Goal: Task Accomplishment & Management: Complete application form

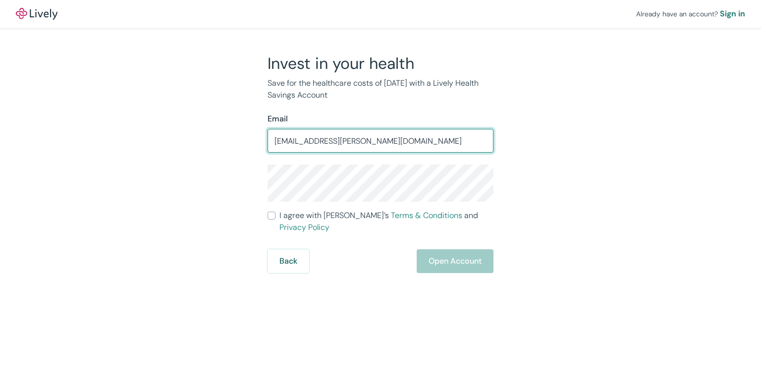
type input "[EMAIL_ADDRESS][PERSON_NAME][DOMAIN_NAME]"
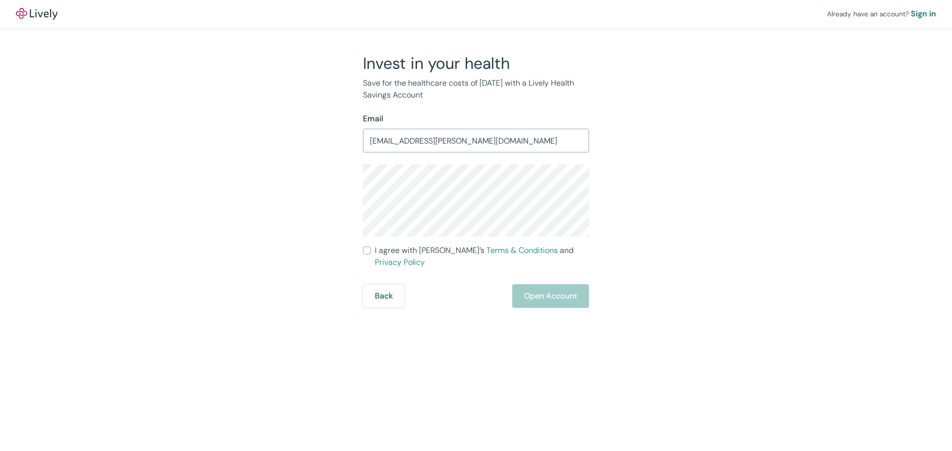
click at [368, 248] on input "I agree with Lively’s Terms & Conditions and Privacy Policy" at bounding box center [367, 251] width 8 height 8
checkbox input "true"
click at [562, 298] on div "Already have an account? Sign in Invest in your health Save for the healthcare …" at bounding box center [476, 225] width 952 height 451
click at [555, 284] on button "Open Account" at bounding box center [550, 296] width 77 height 24
drag, startPoint x: 800, startPoint y: 236, endPoint x: 688, endPoint y: 259, distance: 113.7
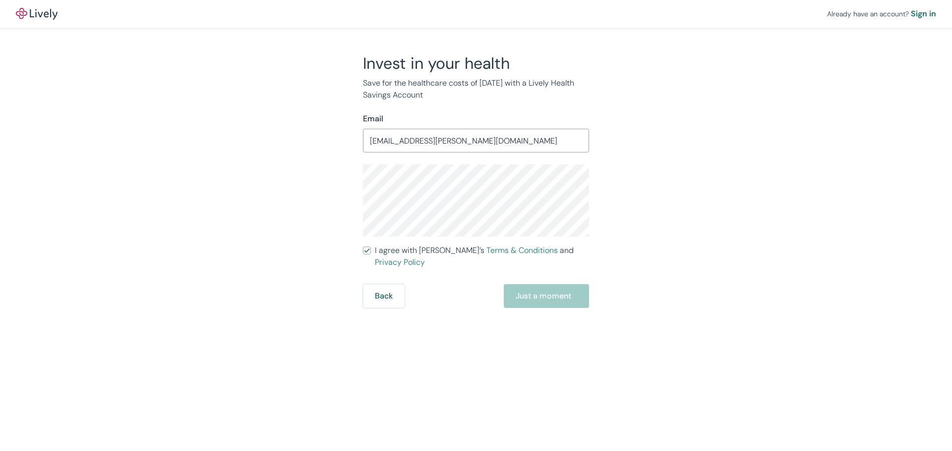
click at [761, 236] on div "Already have an account? Sign in Invest in your health Save for the healthcare …" at bounding box center [476, 154] width 952 height 308
click at [657, 267] on div "Invest in your health Save for the healthcare costs of [DATE] with a Lively Hea…" at bounding box center [470, 181] width 476 height 255
click at [551, 291] on div "Back Just a moment" at bounding box center [476, 296] width 226 height 24
click at [520, 284] on div "Back Just a moment" at bounding box center [476, 296] width 226 height 24
click at [457, 285] on div "Back Just a moment" at bounding box center [476, 296] width 226 height 24
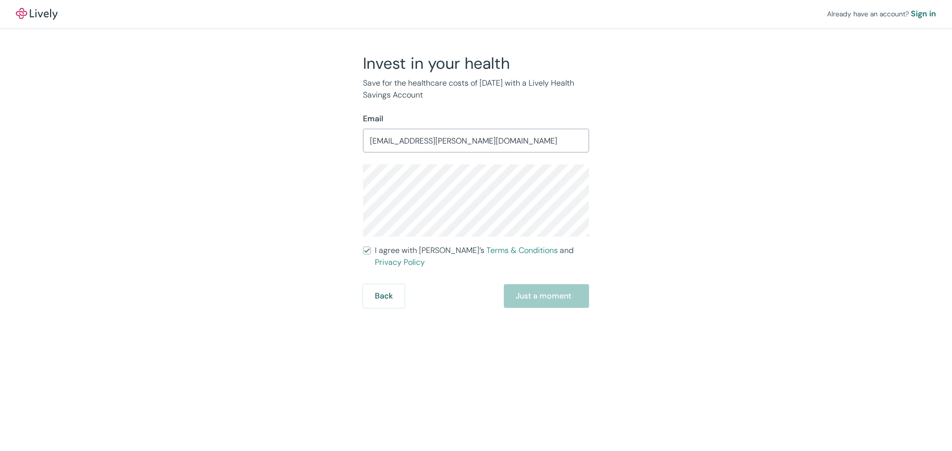
click at [543, 289] on div "Back Just a moment" at bounding box center [476, 296] width 226 height 24
click at [537, 287] on div "Back Just a moment" at bounding box center [476, 296] width 226 height 24
click at [512, 284] on div "Back Just a moment" at bounding box center [476, 296] width 226 height 24
click at [438, 287] on div "Back Just a moment" at bounding box center [476, 296] width 226 height 24
click at [680, 231] on div "Invest in your health Save for the healthcare costs of [DATE] with a Lively Hea…" at bounding box center [470, 181] width 476 height 255
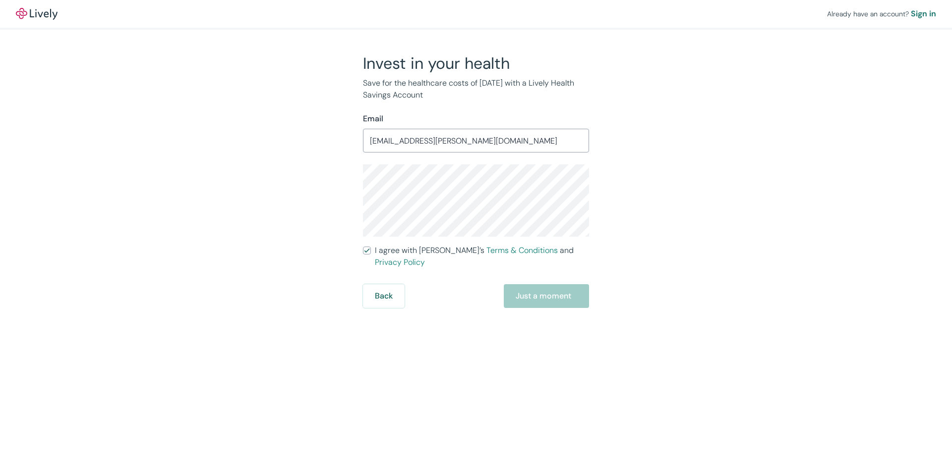
drag, startPoint x: 757, startPoint y: 300, endPoint x: 614, endPoint y: 270, distance: 145.9
click at [756, 299] on div "Already have an account? Sign in Invest in your health Save for the healthcare …" at bounding box center [476, 225] width 952 height 451
click at [373, 284] on button "Back" at bounding box center [384, 296] width 42 height 24
